Goal: Task Accomplishment & Management: Manage account settings

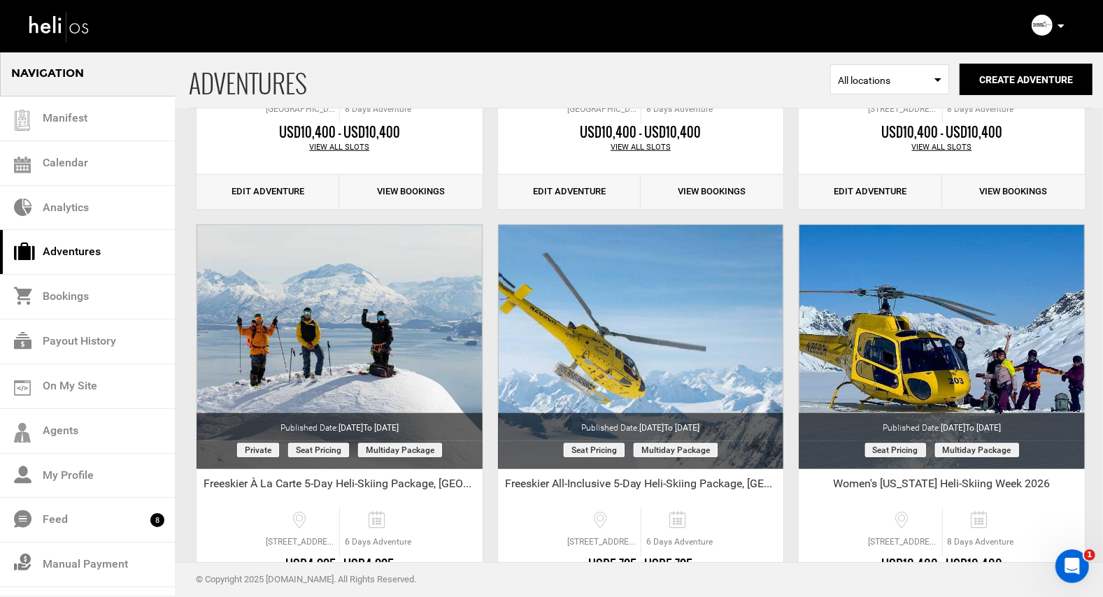
scroll to position [822, 0]
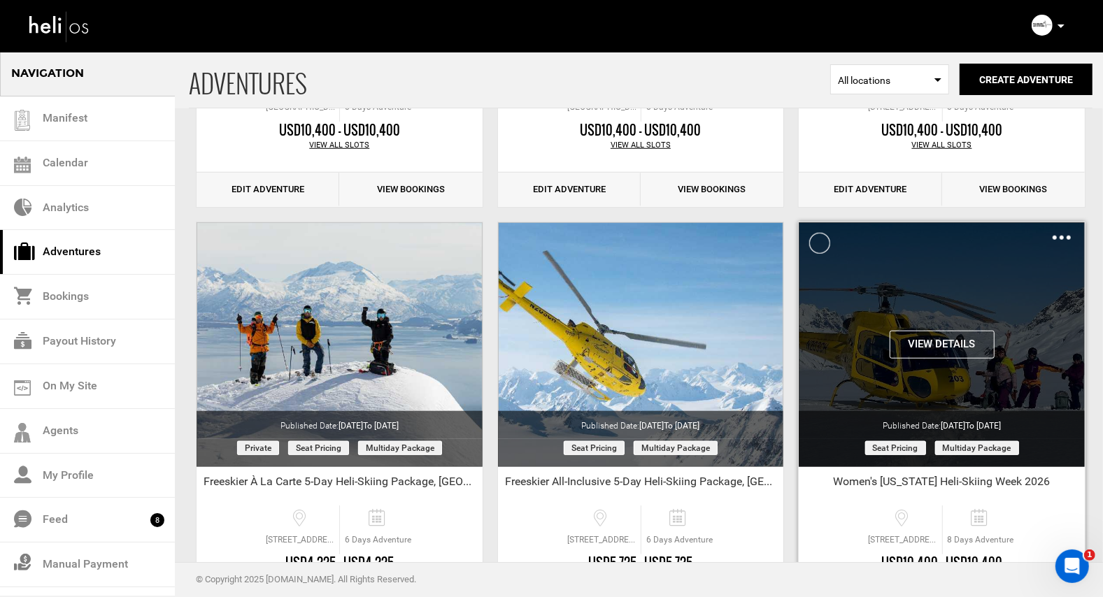
click at [963, 337] on button "View Details" at bounding box center [941, 345] width 105 height 28
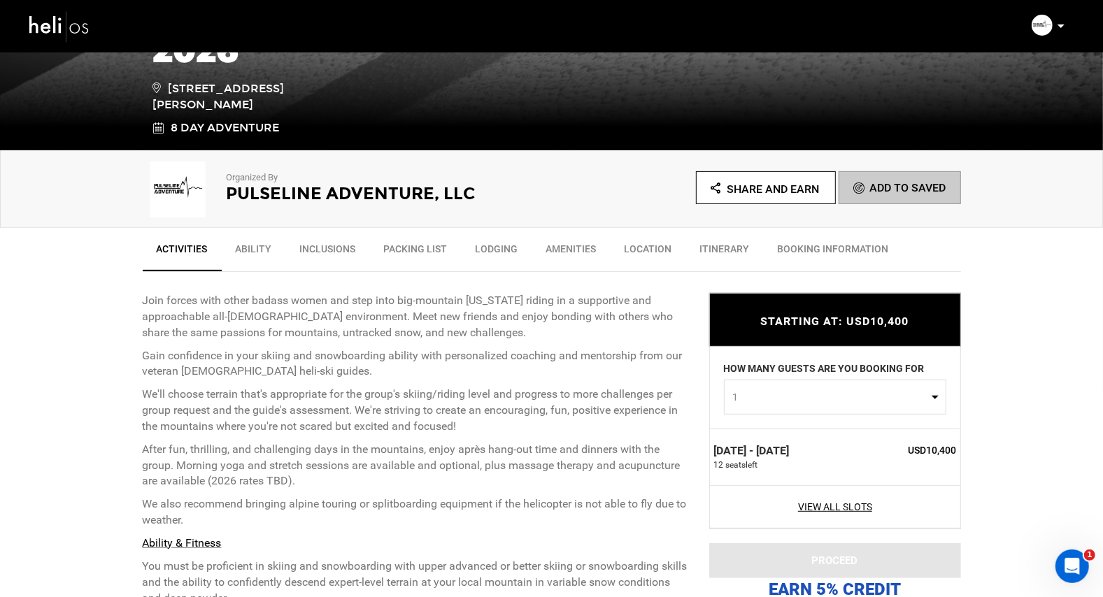
scroll to position [323, 0]
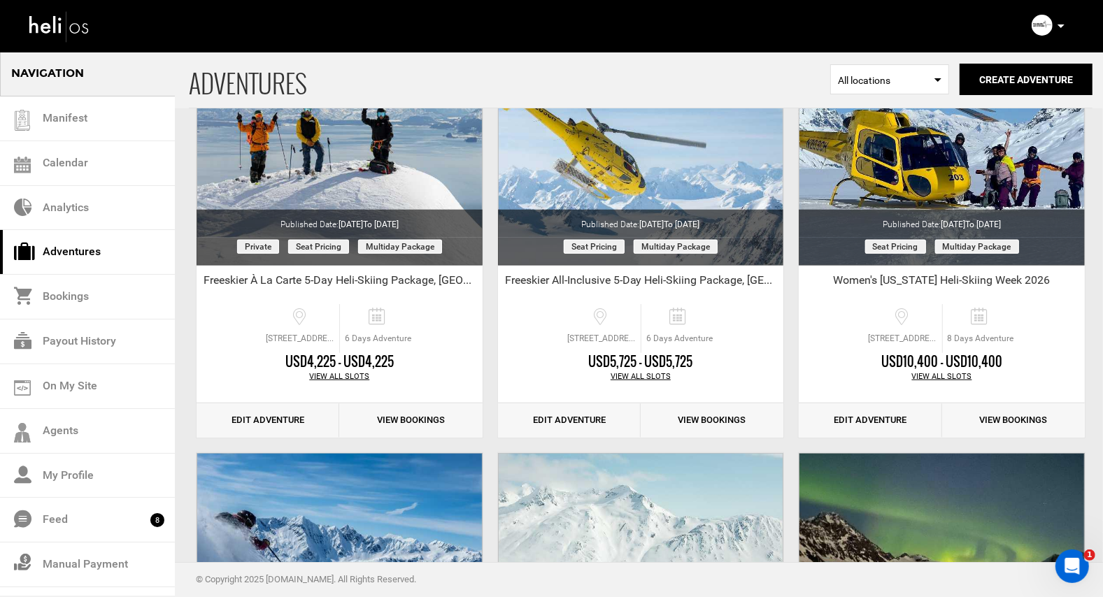
scroll to position [988, 0]
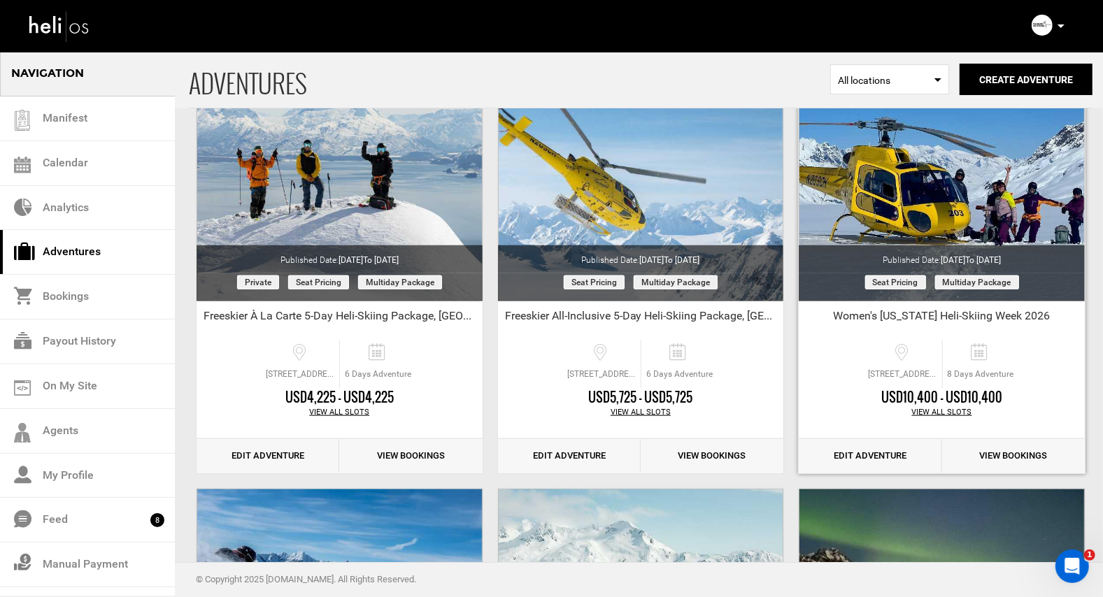
click at [864, 455] on link "Edit Adventure" at bounding box center [869, 456] width 143 height 34
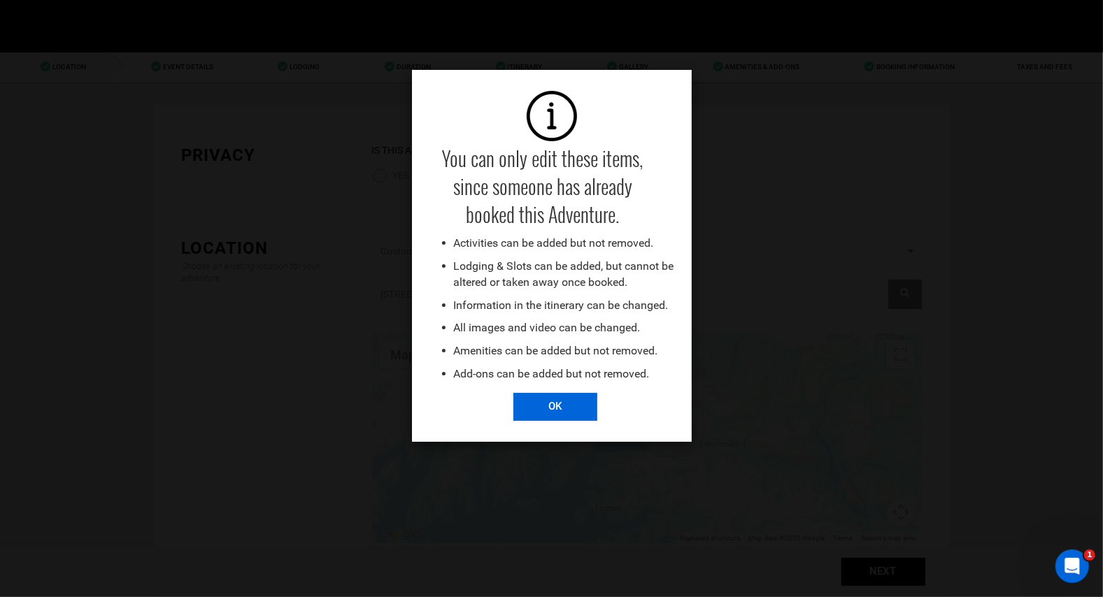
click at [556, 409] on input "OK" at bounding box center [555, 407] width 84 height 28
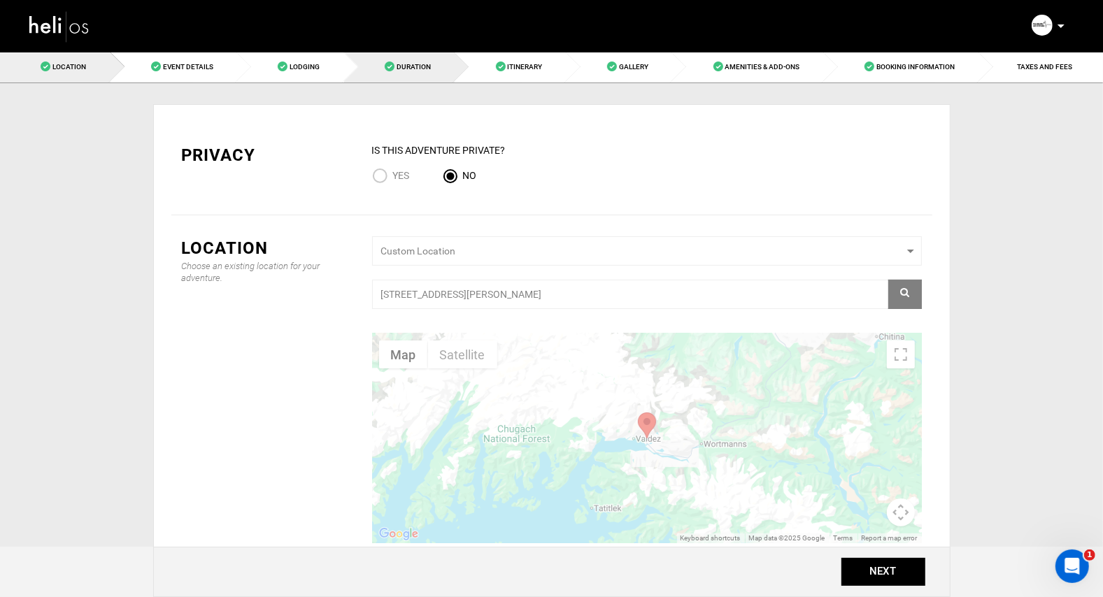
click at [426, 70] on span "Duration" at bounding box center [413, 67] width 34 height 8
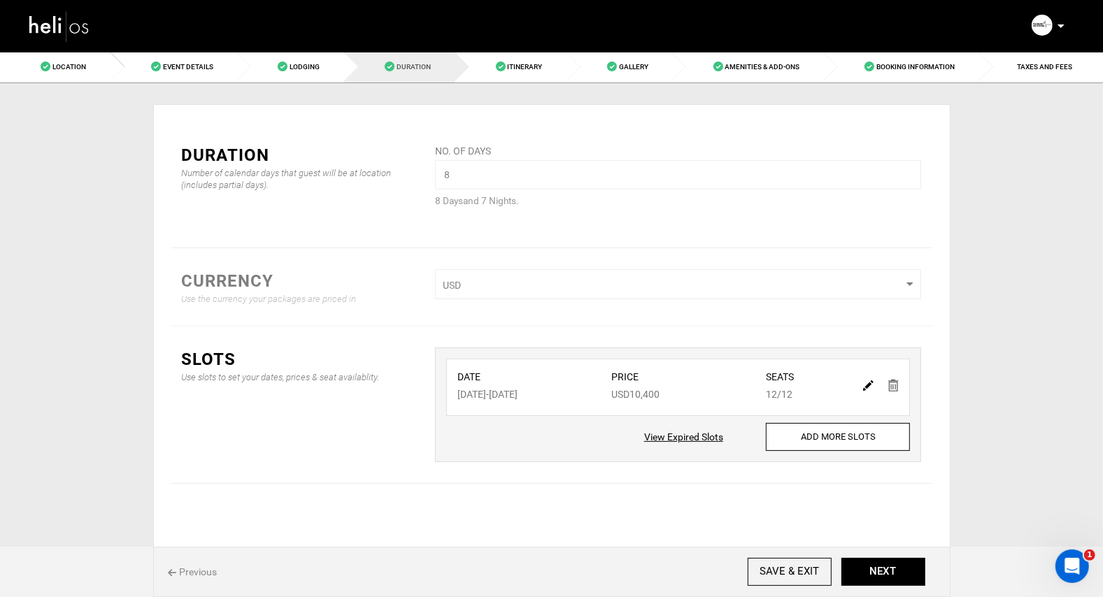
click at [410, 70] on span "Duration" at bounding box center [413, 67] width 34 height 8
click at [415, 70] on span "Duration" at bounding box center [413, 67] width 34 height 8
click at [869, 387] on img at bounding box center [868, 385] width 10 height 10
type input "[DATE]"
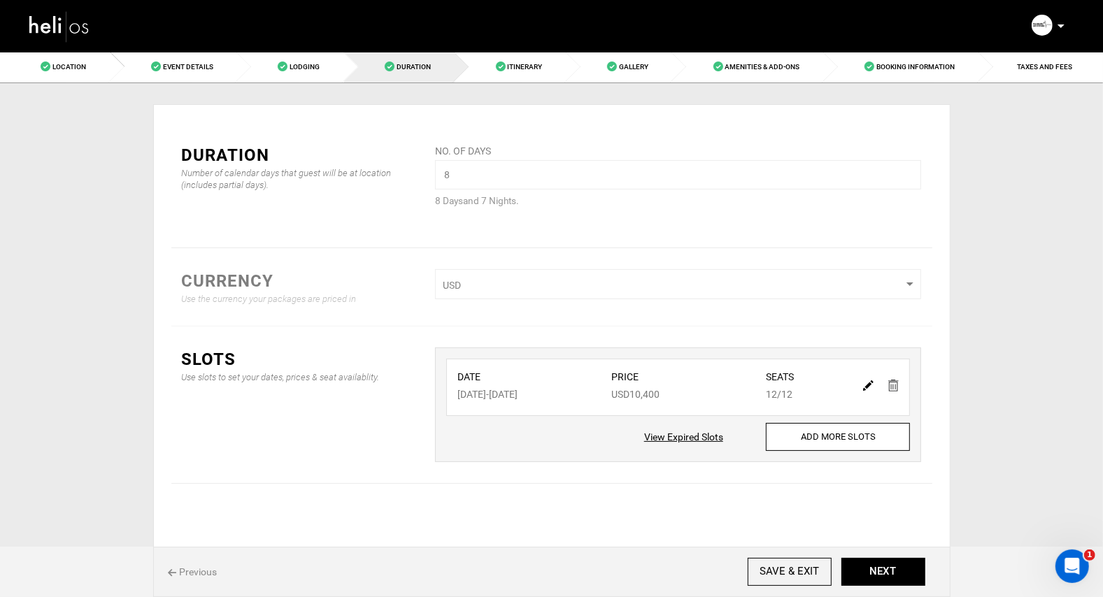
type input "10400"
type input "12"
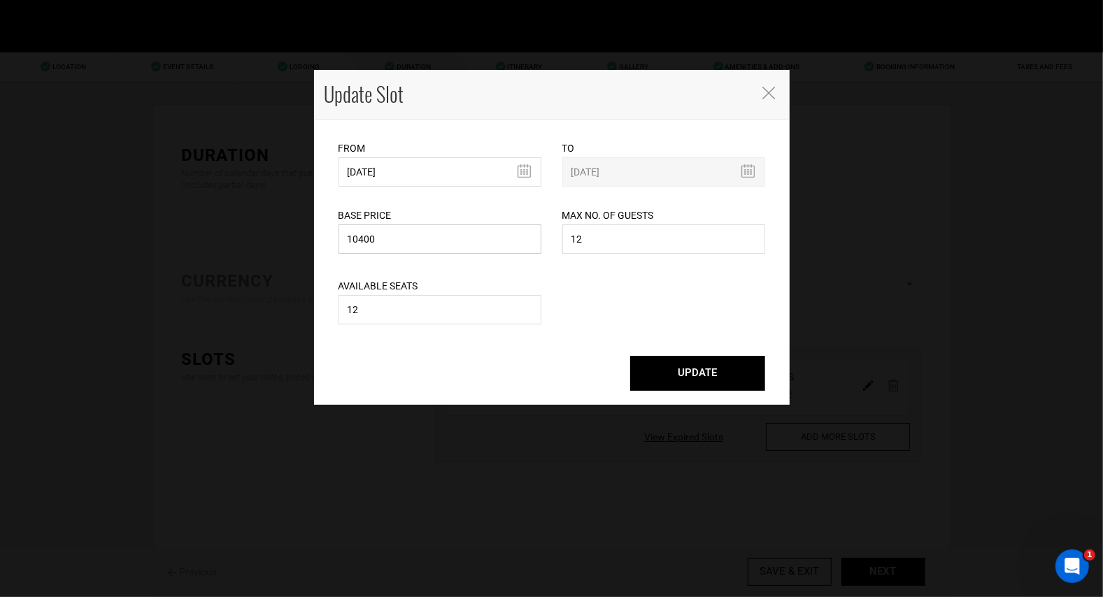
click at [365, 242] on input "10400" at bounding box center [439, 238] width 203 height 29
type input "10600"
click at [695, 365] on button "UPDATE" at bounding box center [697, 373] width 135 height 35
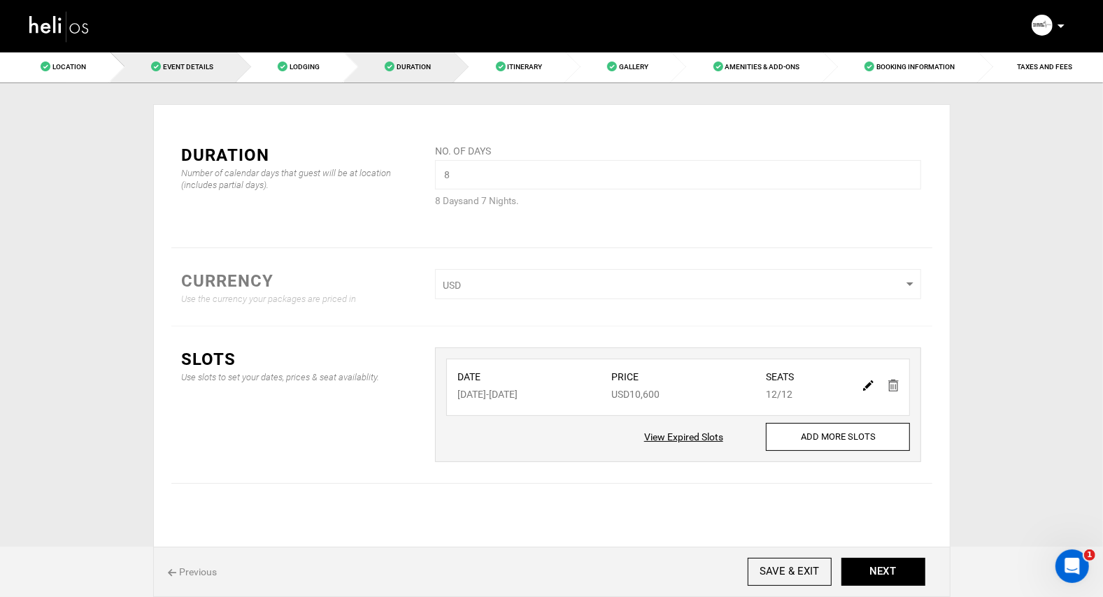
click at [187, 64] on span "Event Details" at bounding box center [188, 67] width 50 height 8
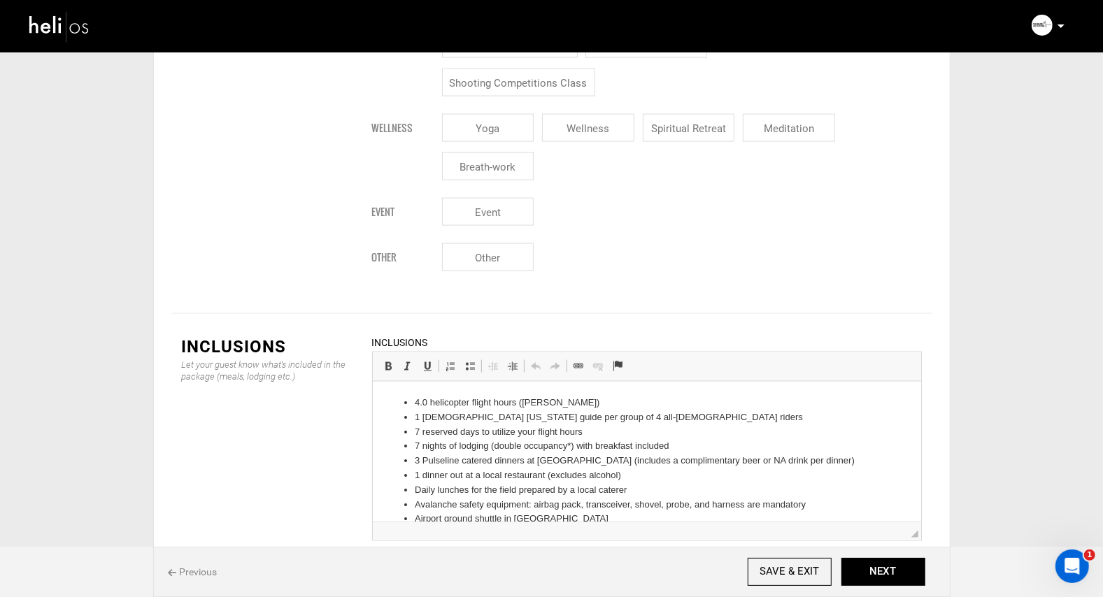
scroll to position [1558, 0]
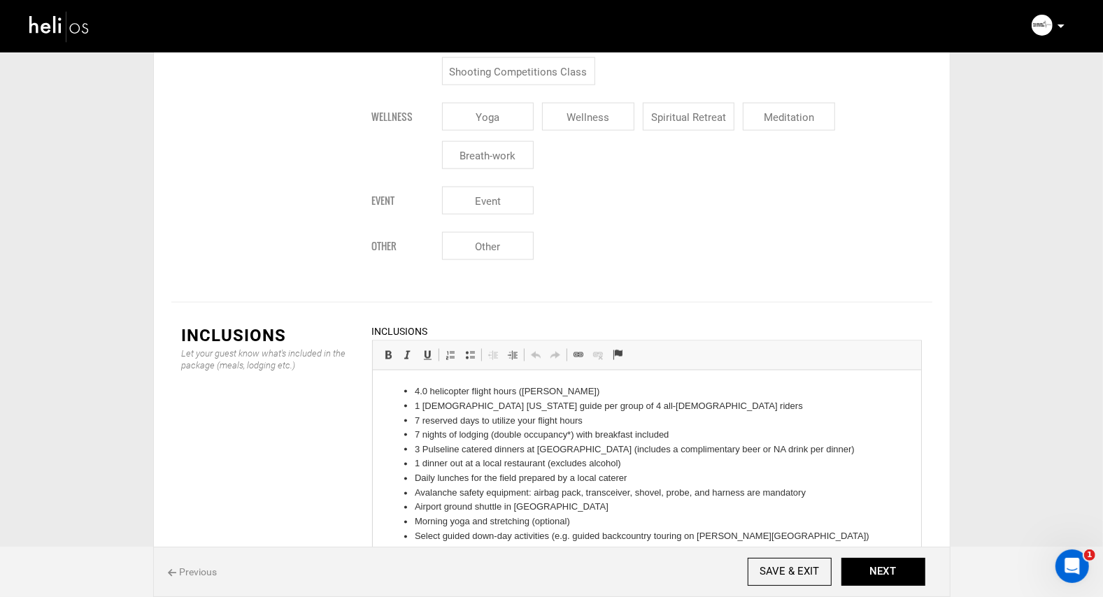
drag, startPoint x: 915, startPoint y: 447, endPoint x: 926, endPoint y: 569, distance: 122.1
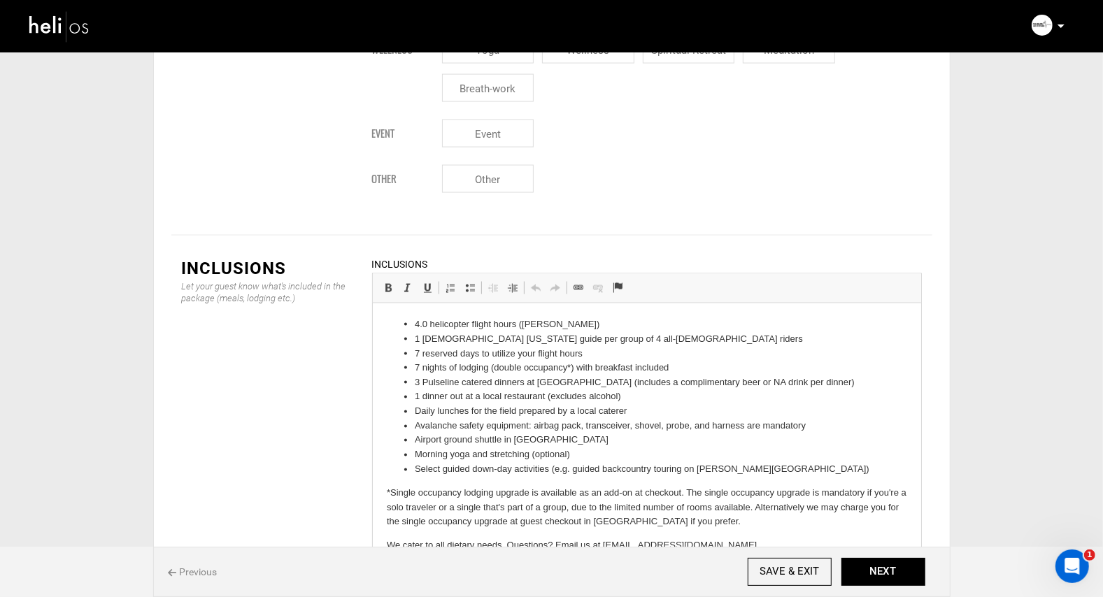
scroll to position [1668, 0]
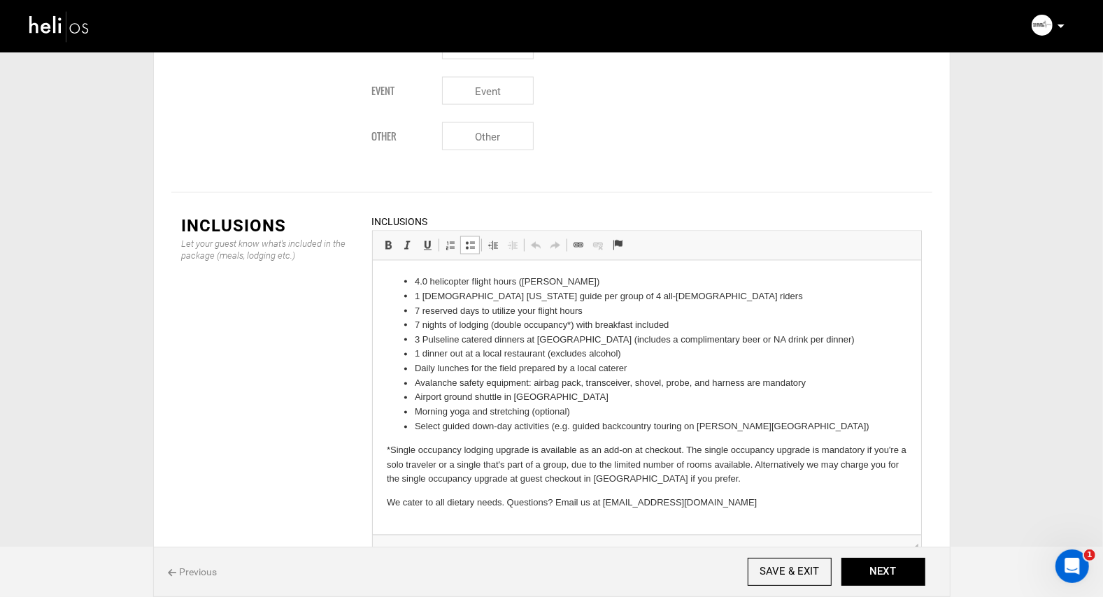
click at [587, 413] on li "Morning yoga and stretching (optional)" at bounding box center [646, 412] width 464 height 15
click at [565, 401] on li "Airport ground shuttle in [GEOGRAPHIC_DATA]" at bounding box center [646, 397] width 464 height 15
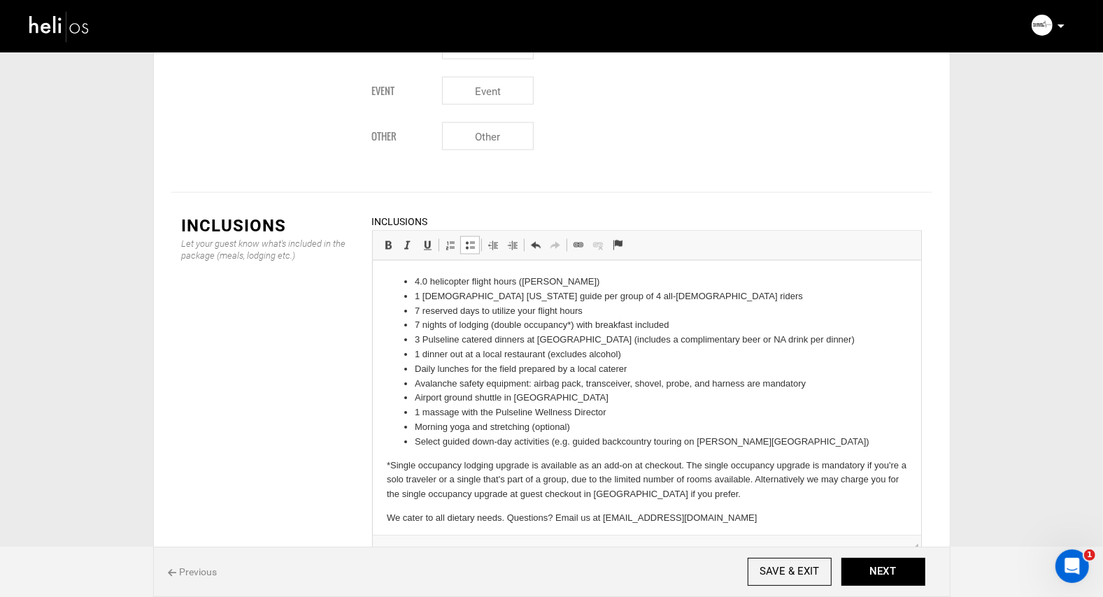
click at [462, 413] on li "1 massage with the Pulseline Wellness Director" at bounding box center [646, 412] width 464 height 15
click at [708, 413] on li "1 massage therapy session with the Pulseline Wellness Director" at bounding box center [646, 412] width 464 height 15
click at [645, 295] on li "1 [DEMOGRAPHIC_DATA] [US_STATE] guide per group of 4 all-[DEMOGRAPHIC_DATA] rid…" at bounding box center [646, 296] width 464 height 15
click at [421, 297] on li "1 [DEMOGRAPHIC_DATA] [US_STATE] guide per group of 4 all-[DEMOGRAPHIC_DATA] rid…" at bounding box center [646, 296] width 464 height 15
click at [641, 294] on li "1 [DEMOGRAPHIC_DATA] [US_STATE] guide per group of 4 all-[DEMOGRAPHIC_DATA] rid…" at bounding box center [646, 296] width 464 height 15
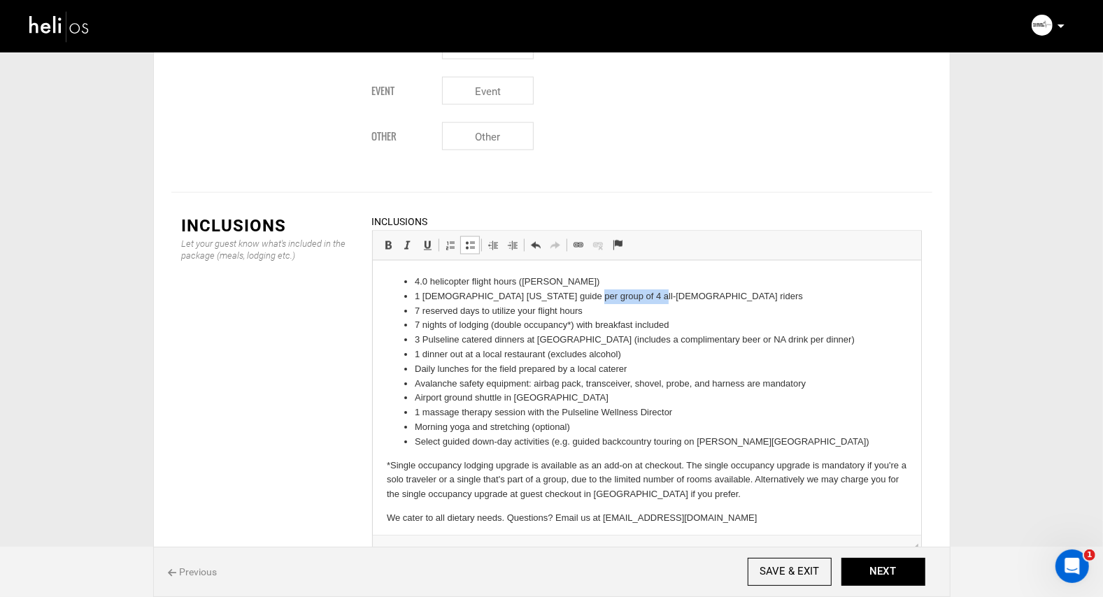
drag, startPoint x: 641, startPoint y: 294, endPoint x: 567, endPoint y: 296, distance: 74.1
click at [567, 296] on li "1 [DEMOGRAPHIC_DATA] [US_STATE] guide per group of 4 all-[DEMOGRAPHIC_DATA] rid…" at bounding box center [646, 296] width 464 height 15
click at [781, 569] on input "SAVE & EXIT" at bounding box center [789, 572] width 84 height 28
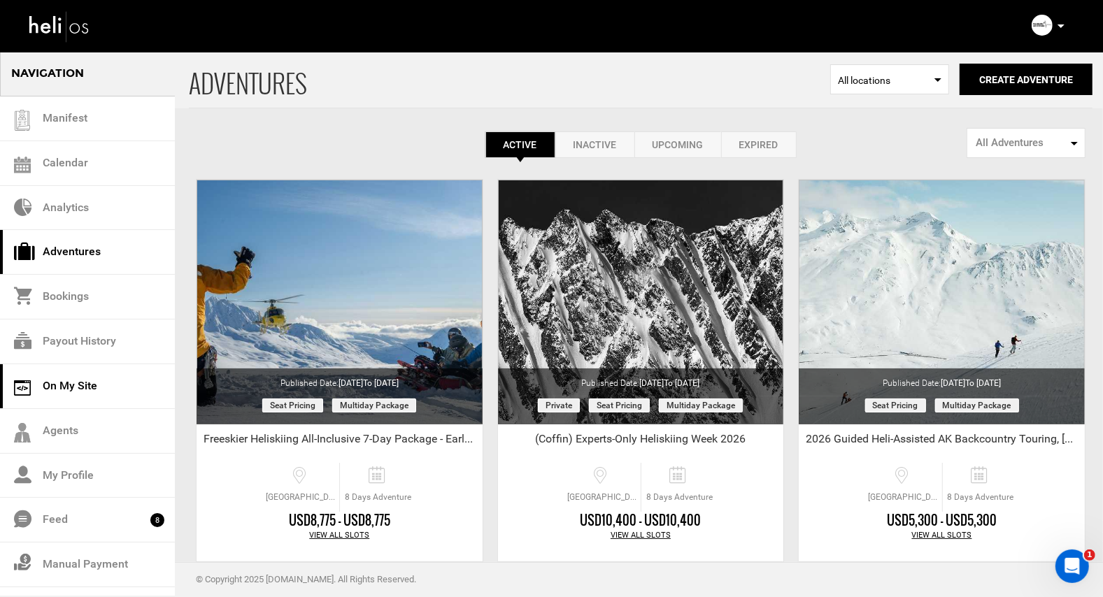
click at [82, 385] on link "On My Site" at bounding box center [87, 386] width 175 height 45
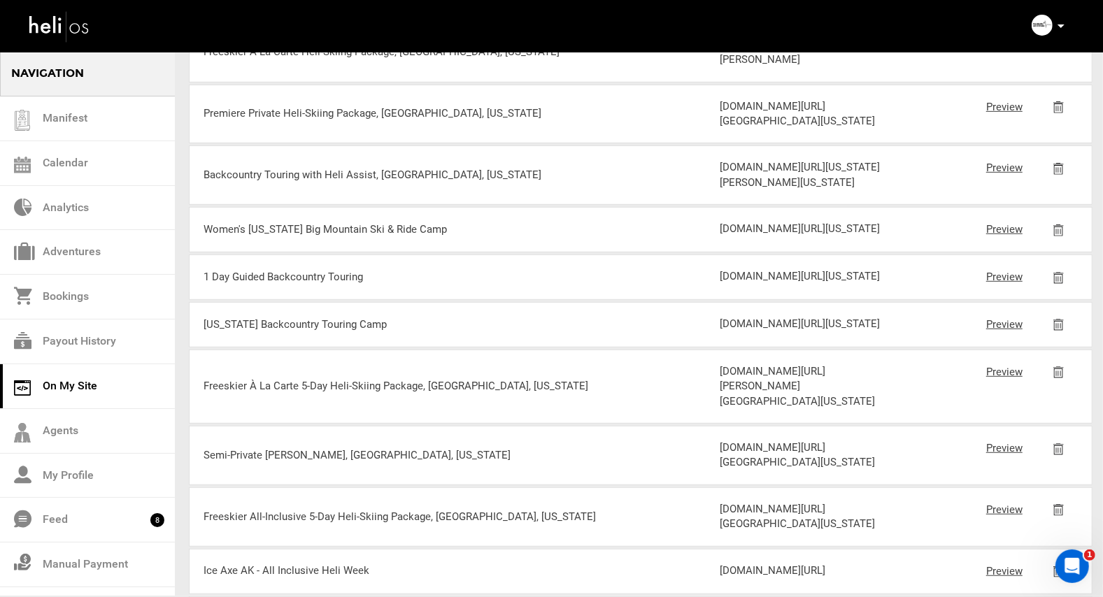
scroll to position [512, 0]
drag, startPoint x: 805, startPoint y: 478, endPoint x: 721, endPoint y: 424, distance: 100.3
click at [721, 236] on div "[DOMAIN_NAME][URL][US_STATE]" at bounding box center [805, 228] width 172 height 15
copy div "[DOMAIN_NAME][URL][US_STATE]"
